Goal: Task Accomplishment & Management: Manage account settings

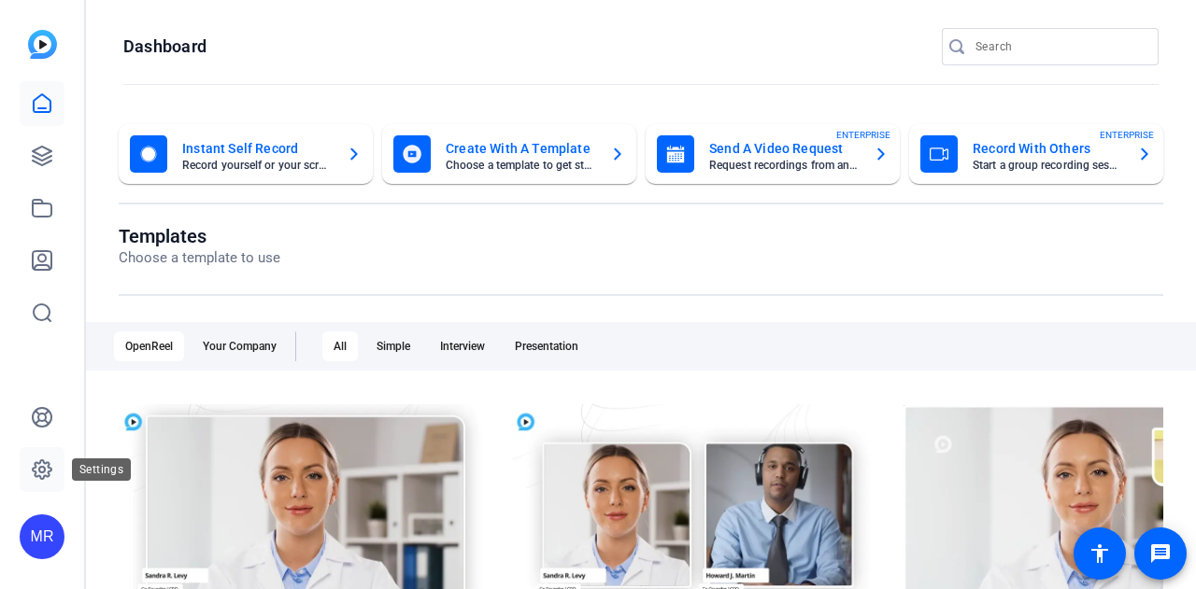
click at [47, 473] on icon at bounding box center [42, 470] width 22 height 22
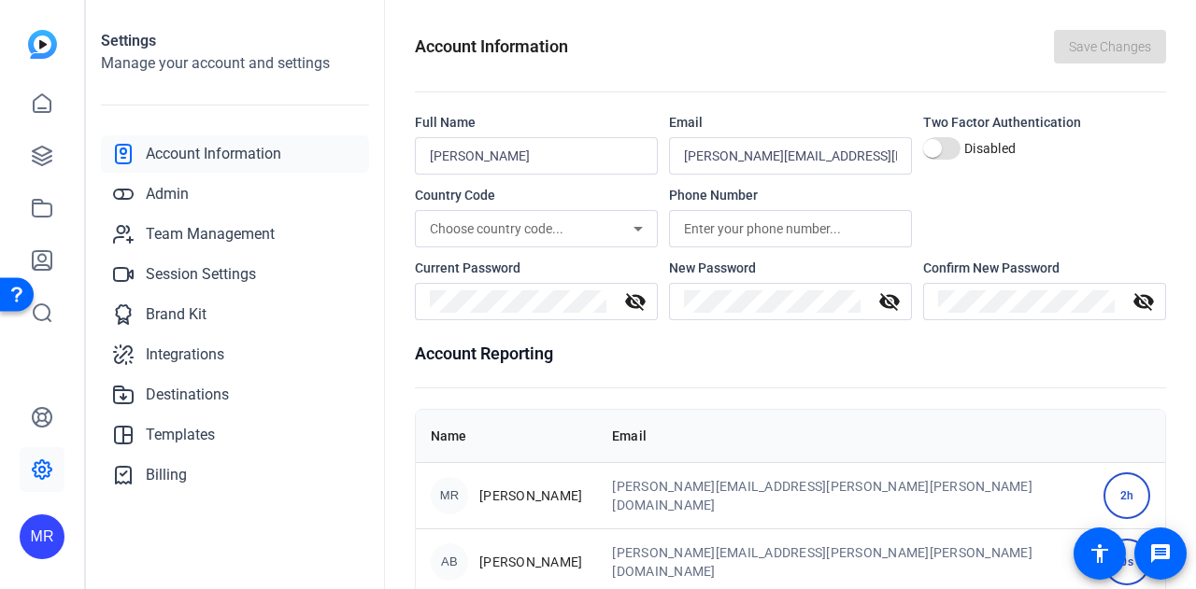
scroll to position [166, 0]
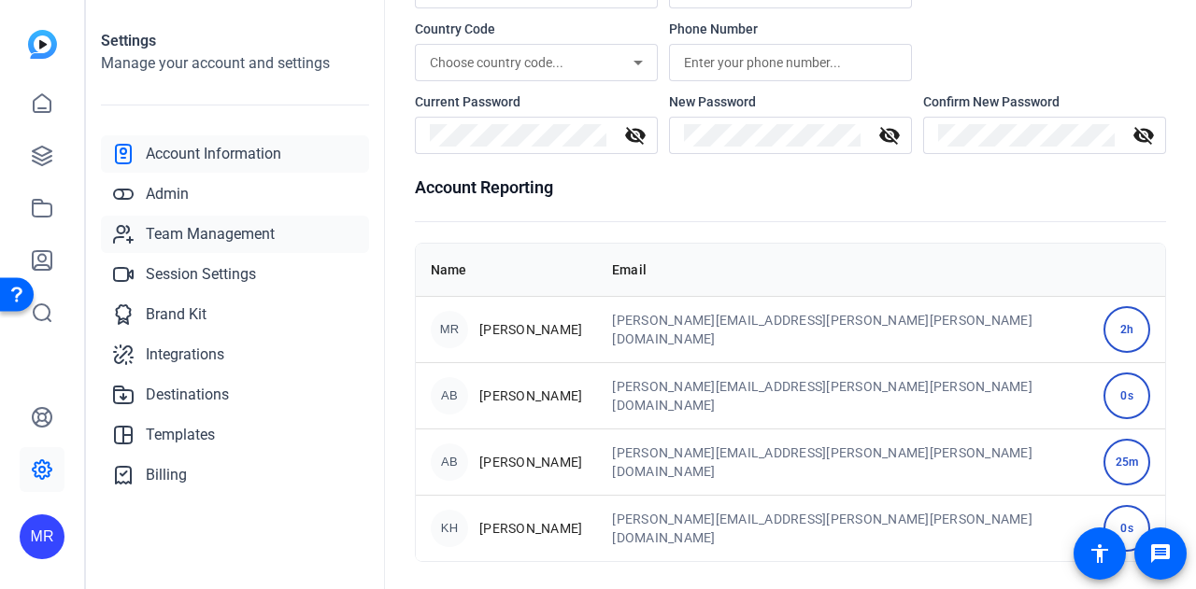
click at [243, 237] on span "Team Management" at bounding box center [210, 234] width 129 height 22
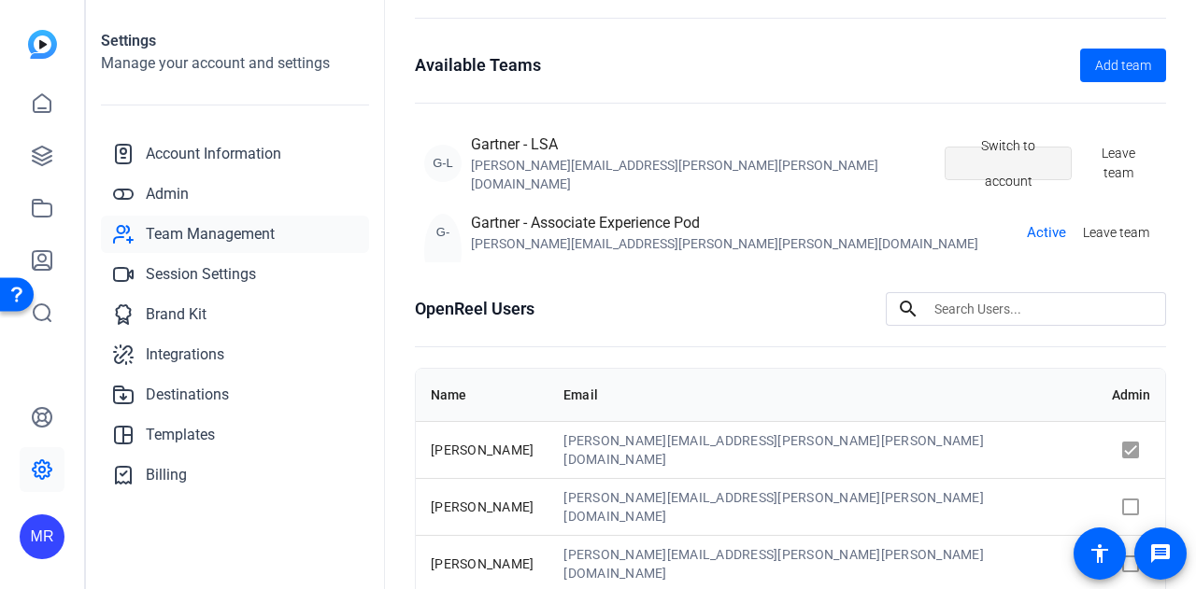
click at [983, 151] on span "Switch to account" at bounding box center [1007, 163] width 96 height 71
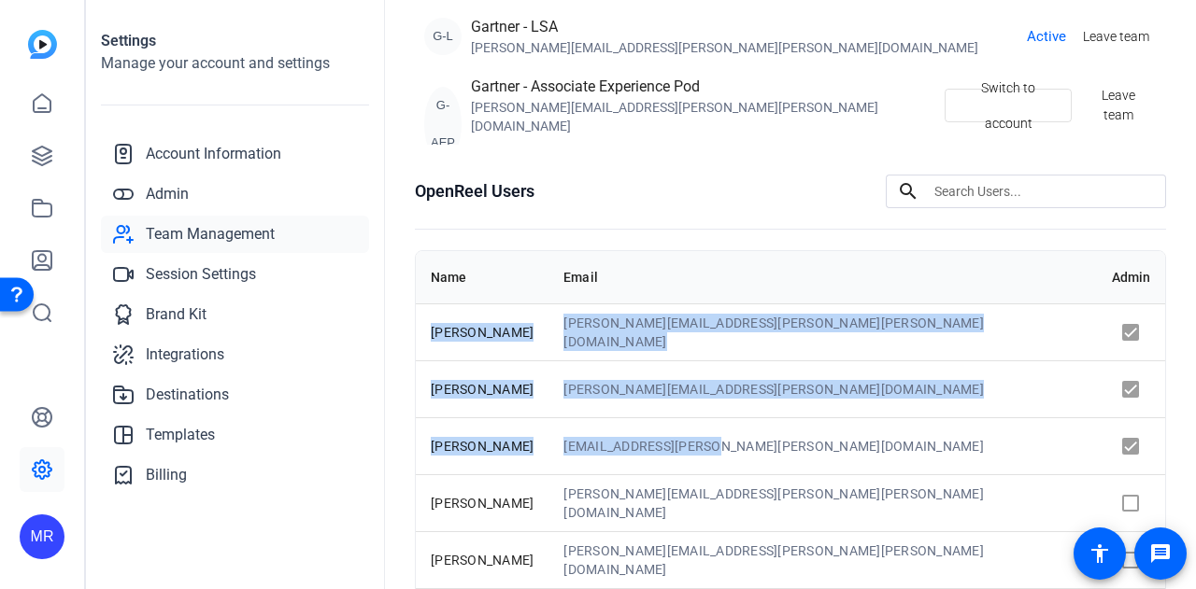
drag, startPoint x: 426, startPoint y: 308, endPoint x: 823, endPoint y: 432, distance: 416.0
click at [823, 432] on tbody "[PERSON_NAME] [PERSON_NAME][EMAIL_ADDRESS][PERSON_NAME][PERSON_NAME][DOMAIN_NAM…" at bounding box center [790, 589] width 749 height 570
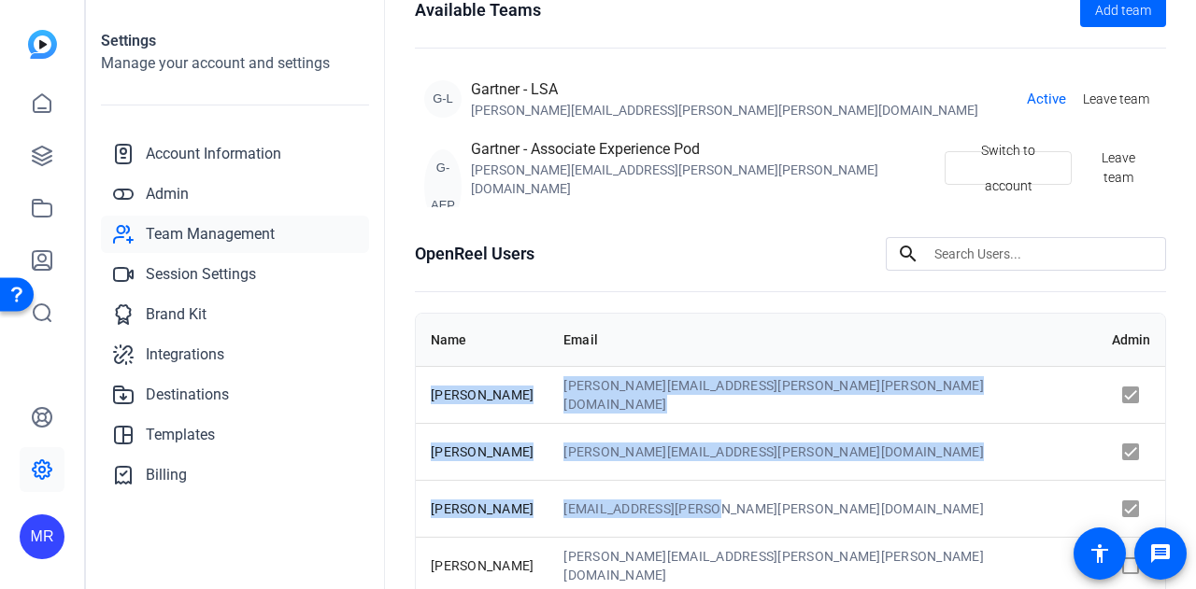
copy tbody "[PERSON_NAME] [PERSON_NAME][EMAIL_ADDRESS][PERSON_NAME][PERSON_NAME][DOMAIN_NAM…"
